Goal: Navigation & Orientation: Find specific page/section

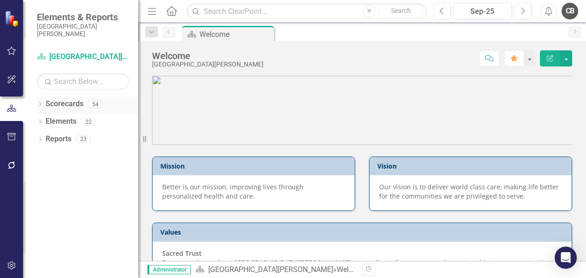
click at [41, 102] on icon "Dropdown" at bounding box center [40, 104] width 6 height 5
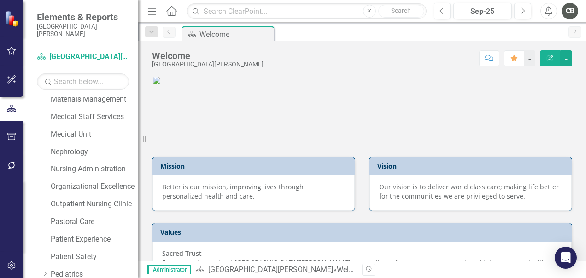
scroll to position [634, 0]
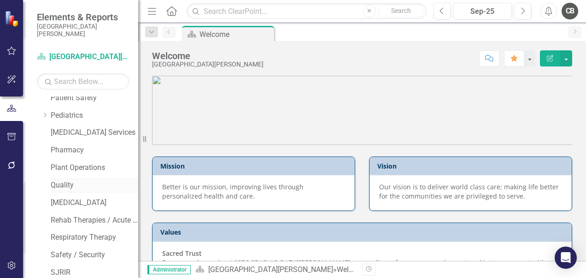
click at [63, 185] on link "Quality" at bounding box center [95, 185] width 88 height 11
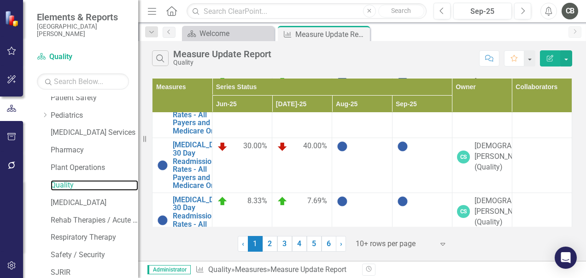
scroll to position [496, 0]
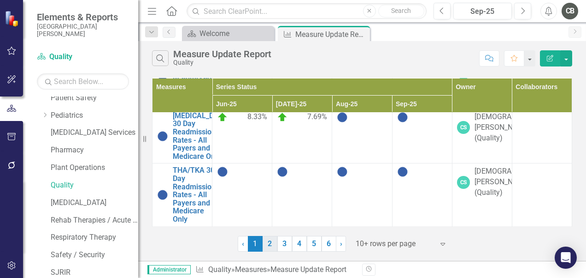
click at [271, 248] on link "2" at bounding box center [270, 244] width 15 height 16
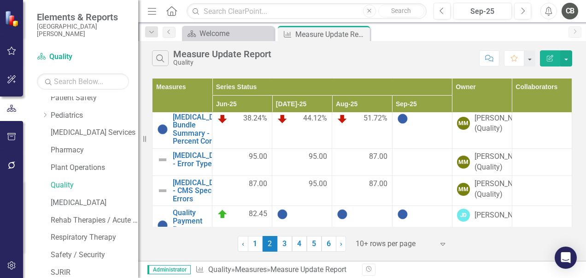
scroll to position [326, 0]
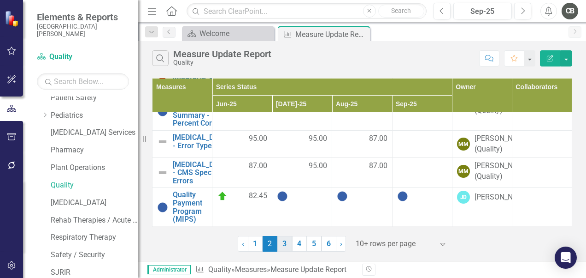
click at [284, 249] on link "3" at bounding box center [285, 244] width 15 height 16
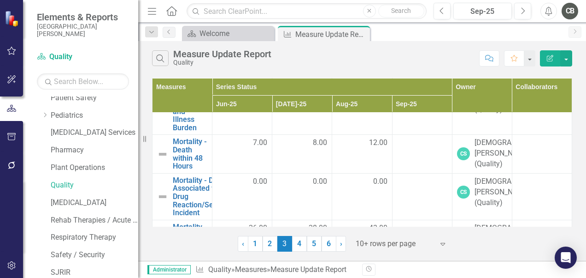
scroll to position [297, 0]
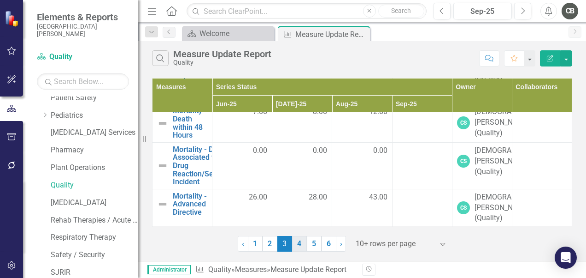
click at [299, 247] on link "4" at bounding box center [299, 244] width 15 height 16
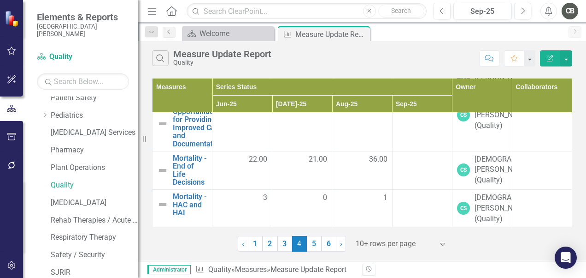
scroll to position [305, 0]
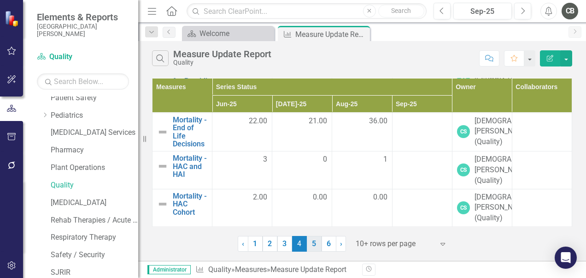
click at [313, 245] on link "5" at bounding box center [314, 244] width 15 height 16
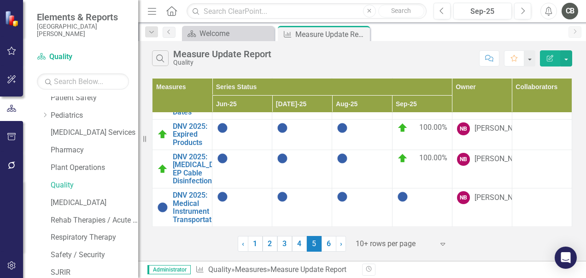
scroll to position [282, 0]
click at [328, 248] on link "6" at bounding box center [329, 244] width 15 height 16
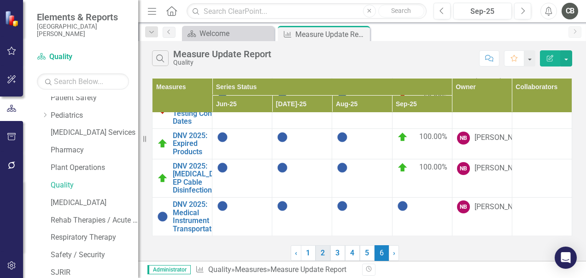
scroll to position [0, 0]
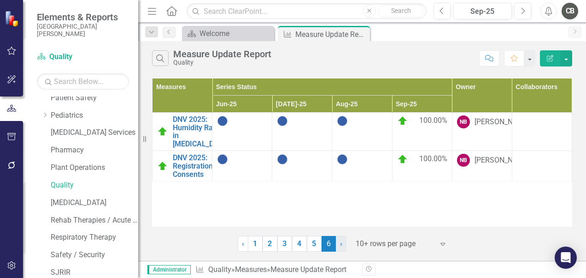
click at [342, 243] on span "›" at bounding box center [341, 243] width 2 height 9
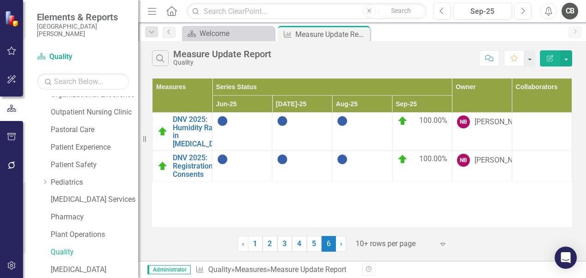
scroll to position [409, 0]
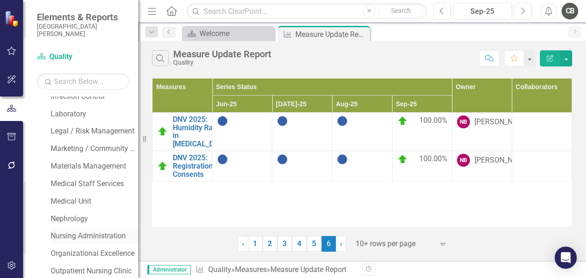
click at [72, 234] on link "Nursing Administration" at bounding box center [95, 236] width 88 height 11
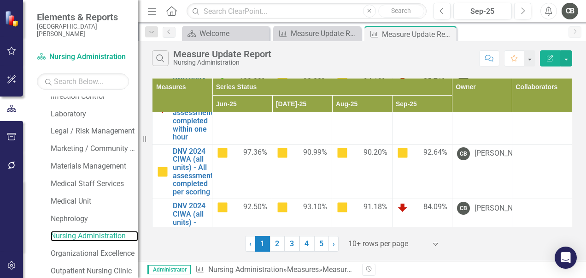
scroll to position [333, 0]
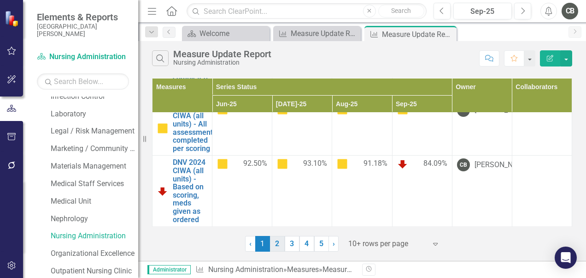
click at [277, 243] on link "2" at bounding box center [277, 244] width 15 height 16
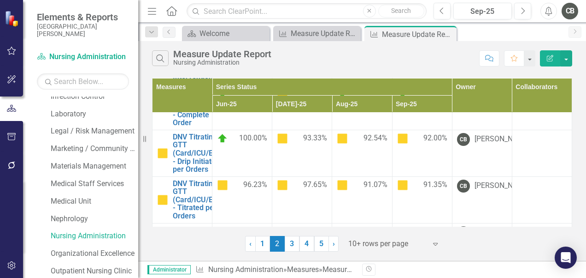
scroll to position [422, 0]
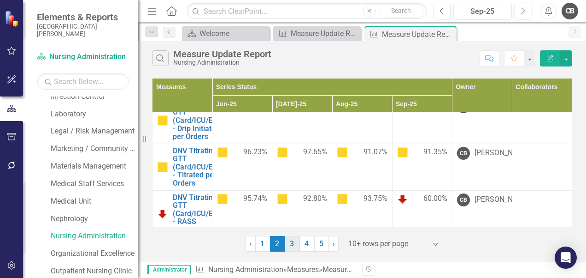
click at [292, 244] on link "3" at bounding box center [292, 244] width 15 height 16
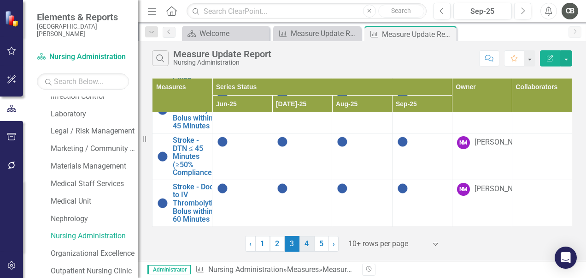
click at [306, 250] on link "4" at bounding box center [307, 244] width 15 height 16
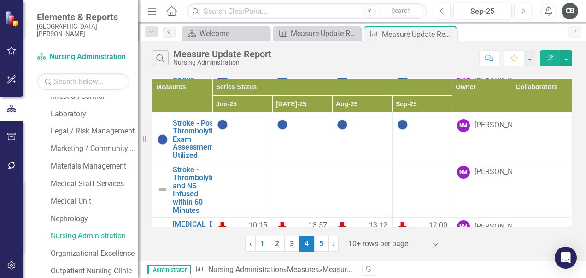
scroll to position [366, 0]
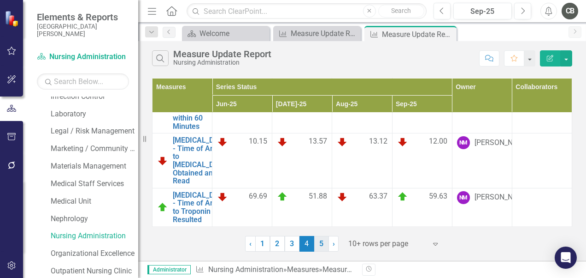
click at [320, 246] on link "5" at bounding box center [321, 244] width 15 height 16
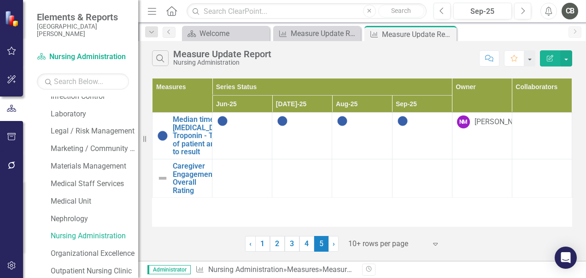
scroll to position [0, 0]
click at [263, 246] on link "1" at bounding box center [262, 244] width 15 height 16
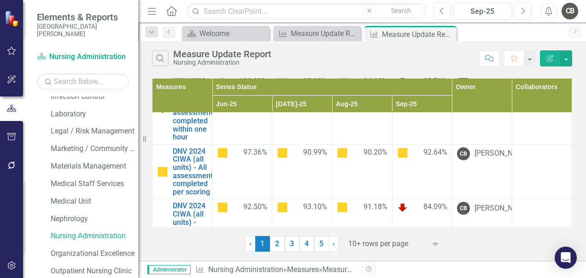
scroll to position [333, 0]
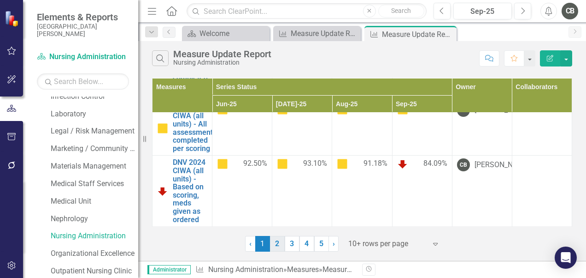
click at [276, 248] on link "2" at bounding box center [277, 244] width 15 height 16
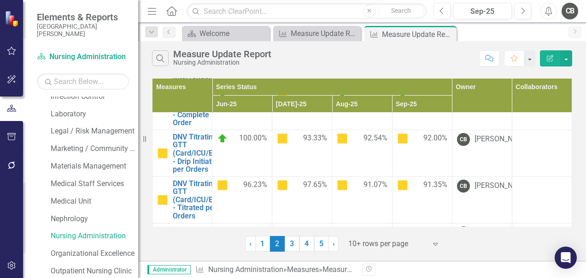
scroll to position [422, 0]
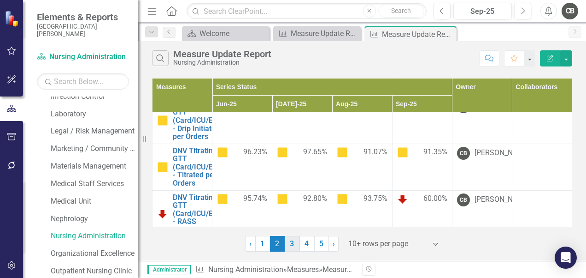
click at [294, 243] on link "3" at bounding box center [292, 244] width 15 height 16
